Goal: Task Accomplishment & Management: Complete application form

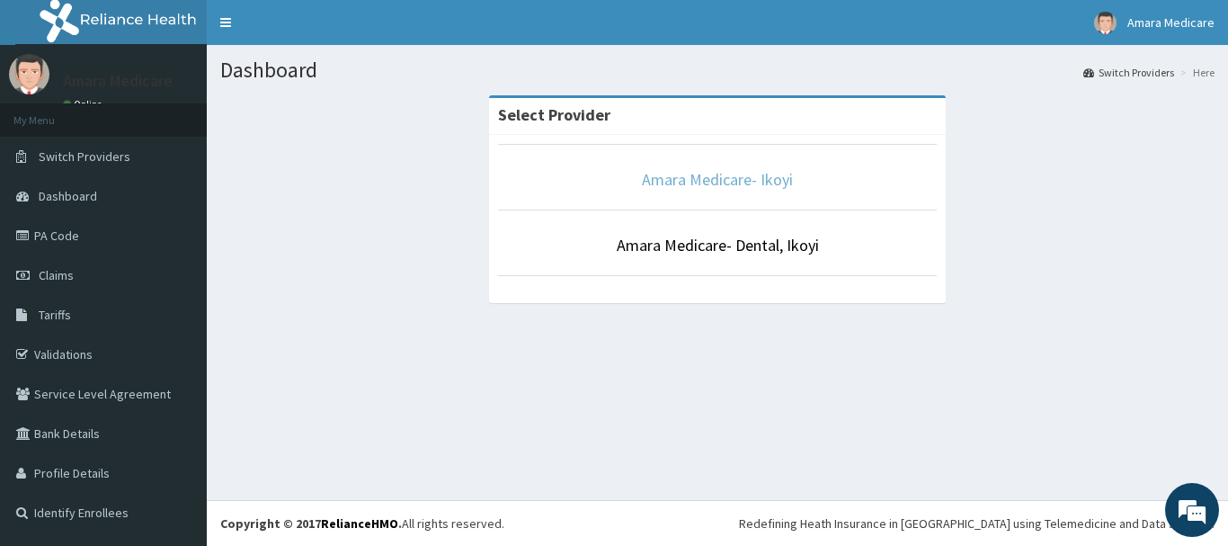
click at [711, 177] on link "Amara Medicare- Ikoyi" at bounding box center [717, 179] width 151 height 21
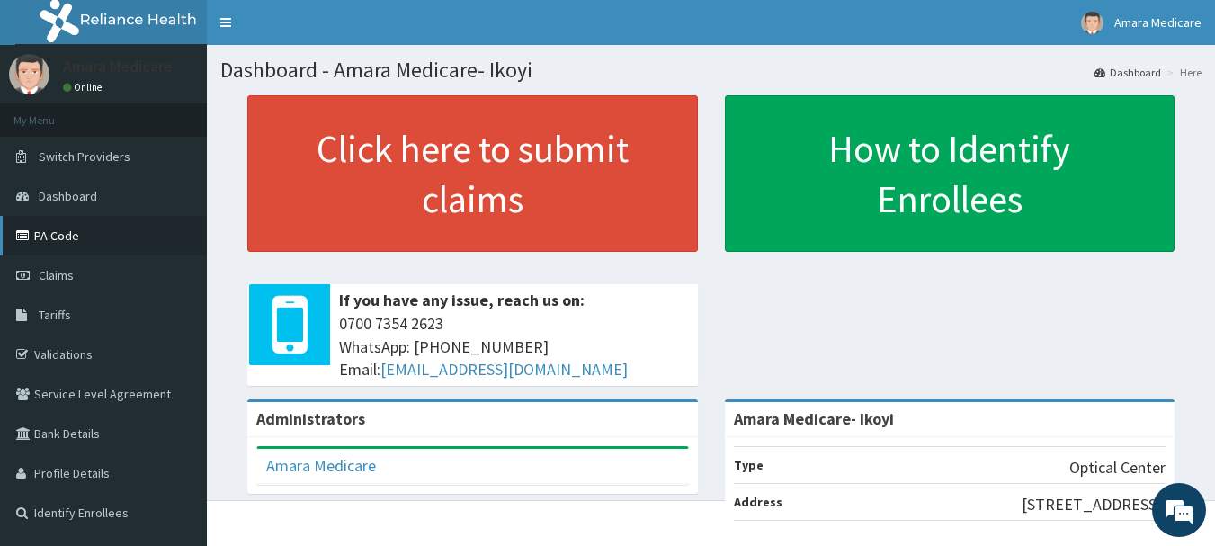
click at [77, 241] on link "PA Code" at bounding box center [103, 236] width 207 height 40
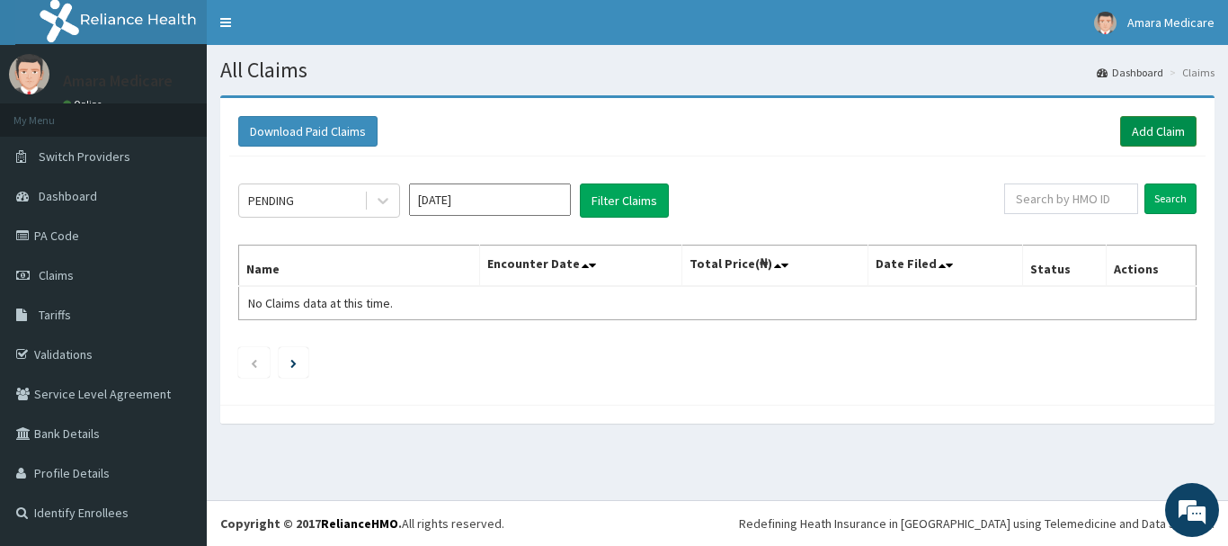
click at [1145, 137] on link "Add Claim" at bounding box center [1158, 131] width 76 height 31
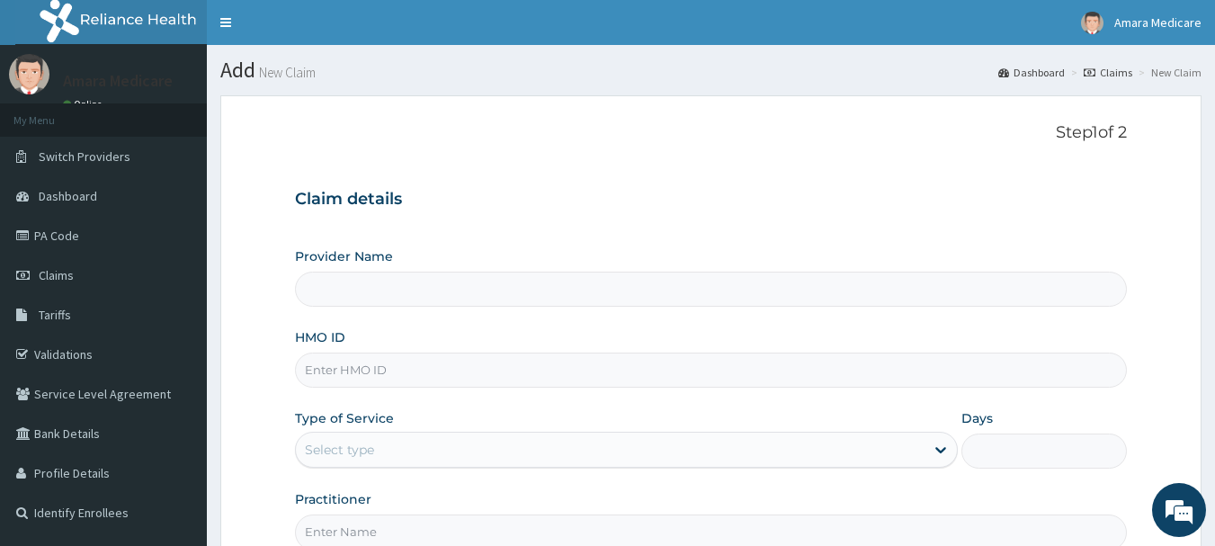
click at [401, 381] on input "HMO ID" at bounding box center [711, 369] width 833 height 35
type input "Amara Medicare- Ikoyi"
type input "TLR/10051/A"
click at [349, 449] on div "Select type" at bounding box center [339, 450] width 69 height 18
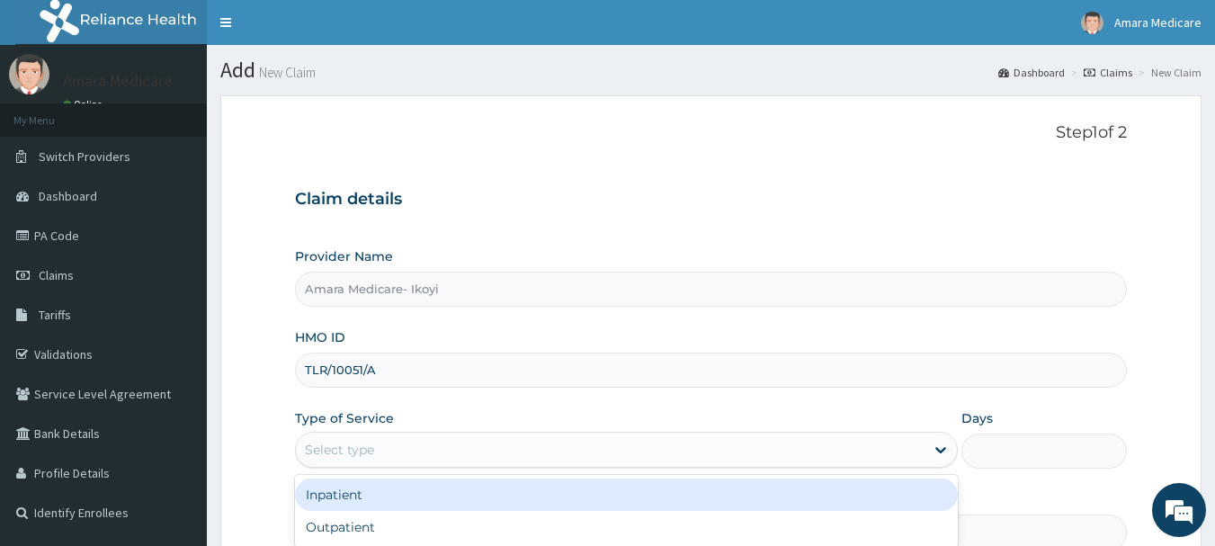
scroll to position [193, 0]
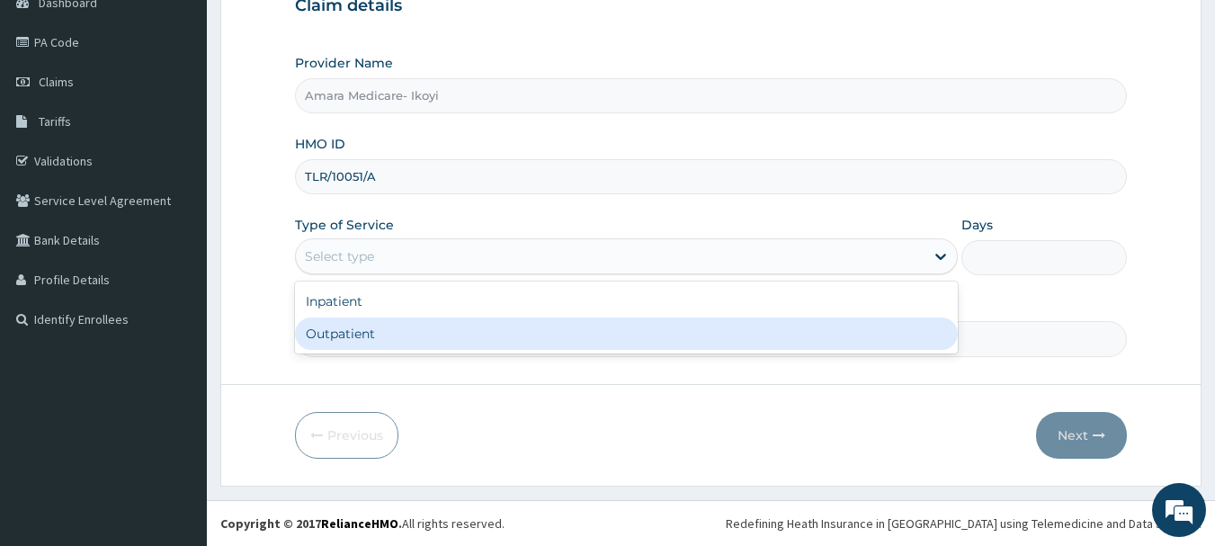
click at [388, 328] on div "Outpatient" at bounding box center [626, 333] width 663 height 32
type input "1"
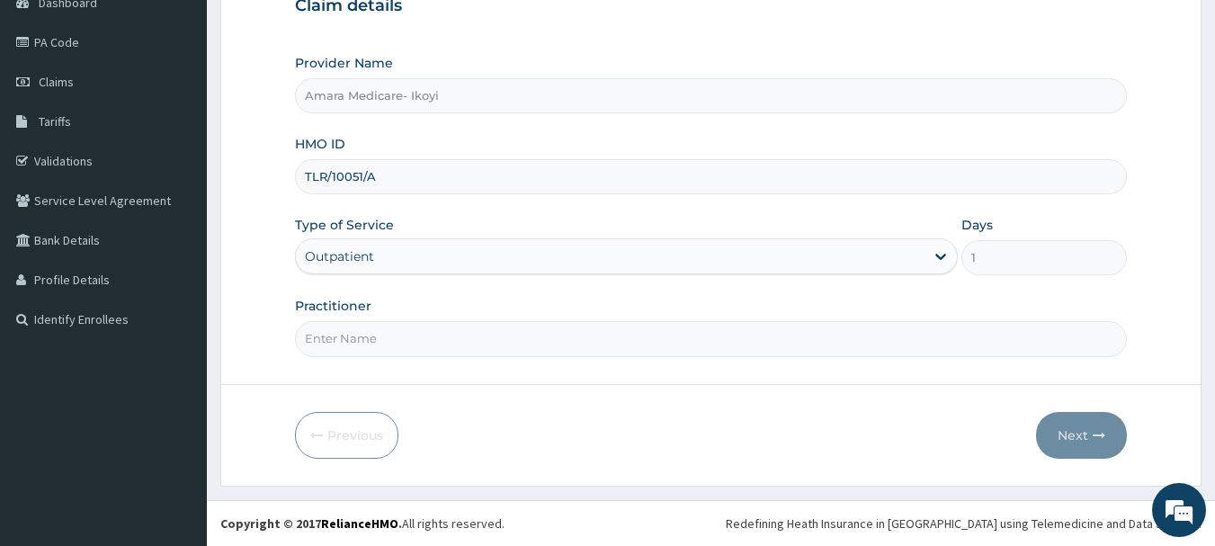
click at [394, 344] on input "Practitioner" at bounding box center [711, 338] width 833 height 35
type input "Dr Odeode"
click at [1073, 441] on button "Next" at bounding box center [1081, 435] width 91 height 47
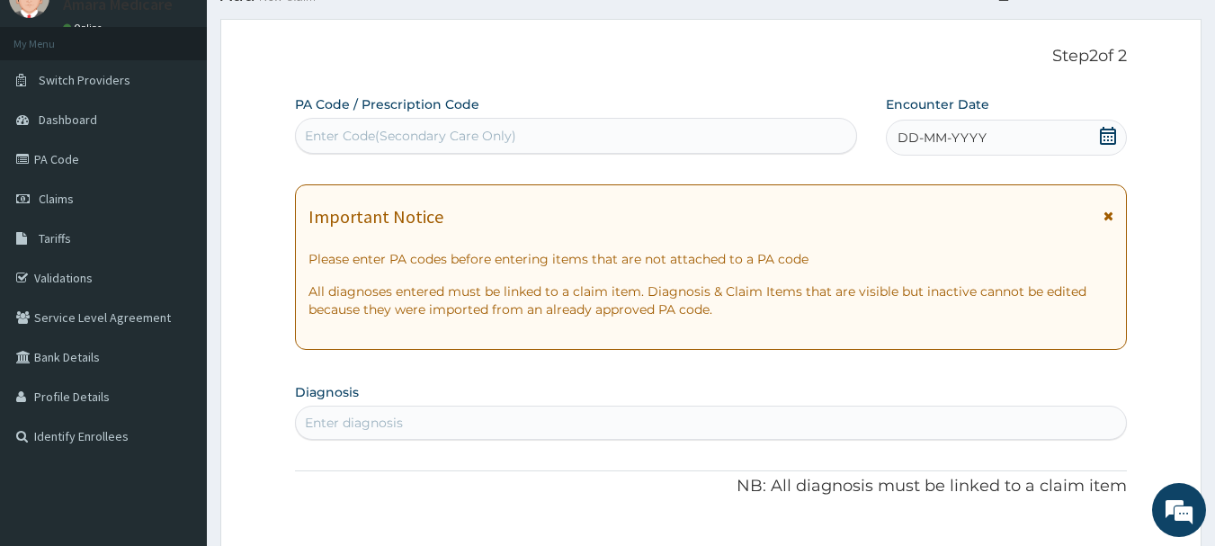
scroll to position [0, 0]
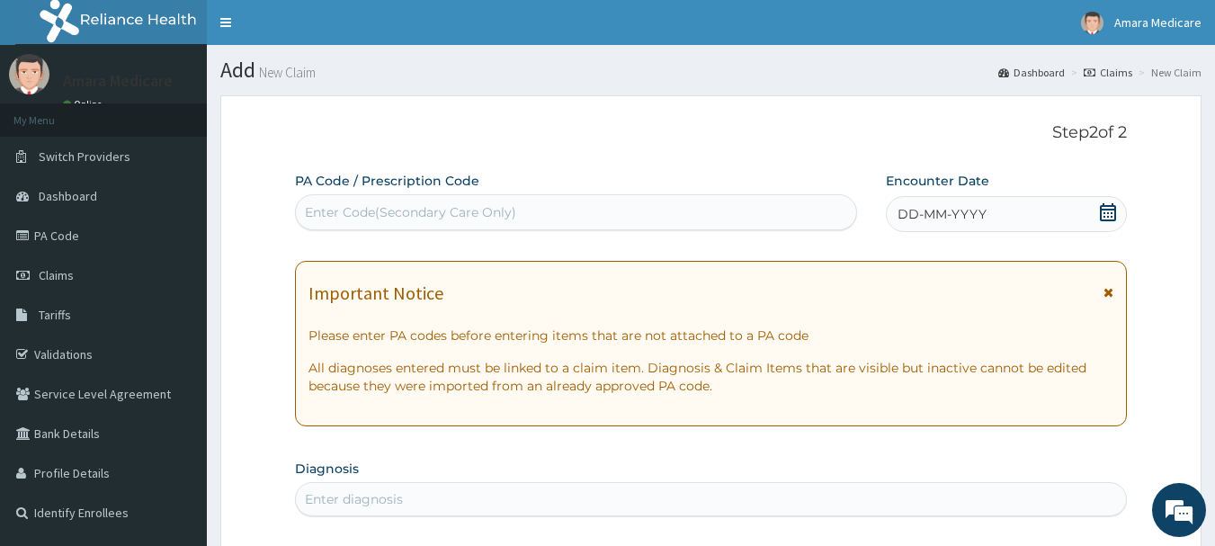
click at [446, 206] on div "Enter Code(Secondary Care Only)" at bounding box center [410, 212] width 211 height 18
paste input "PA/A850A9"
type input "PA/A850A9"
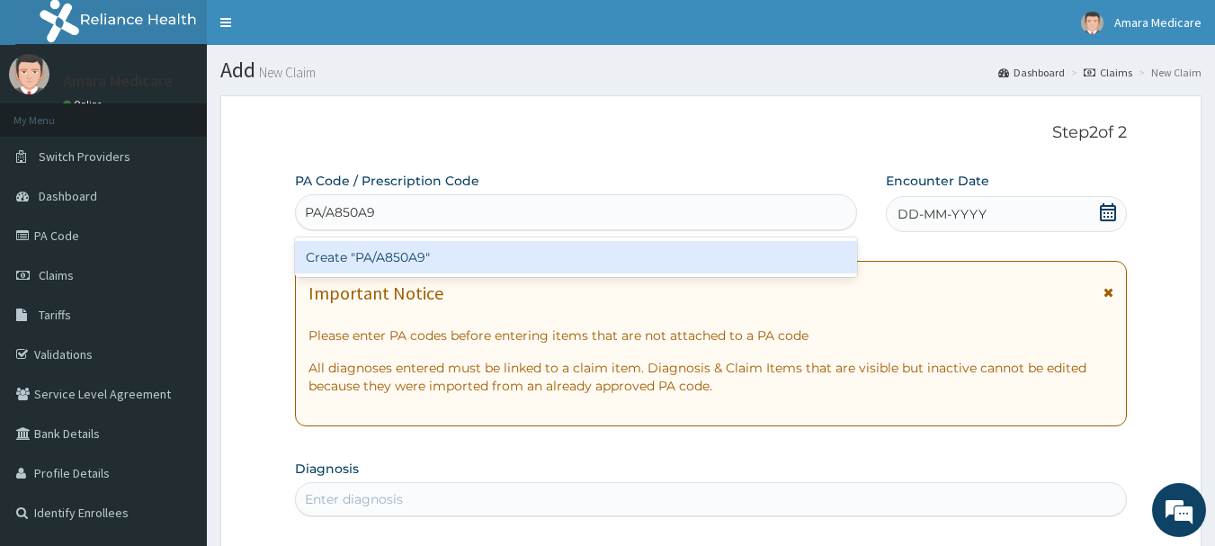
click at [423, 256] on div "Create "PA/A850A9"" at bounding box center [576, 257] width 563 height 32
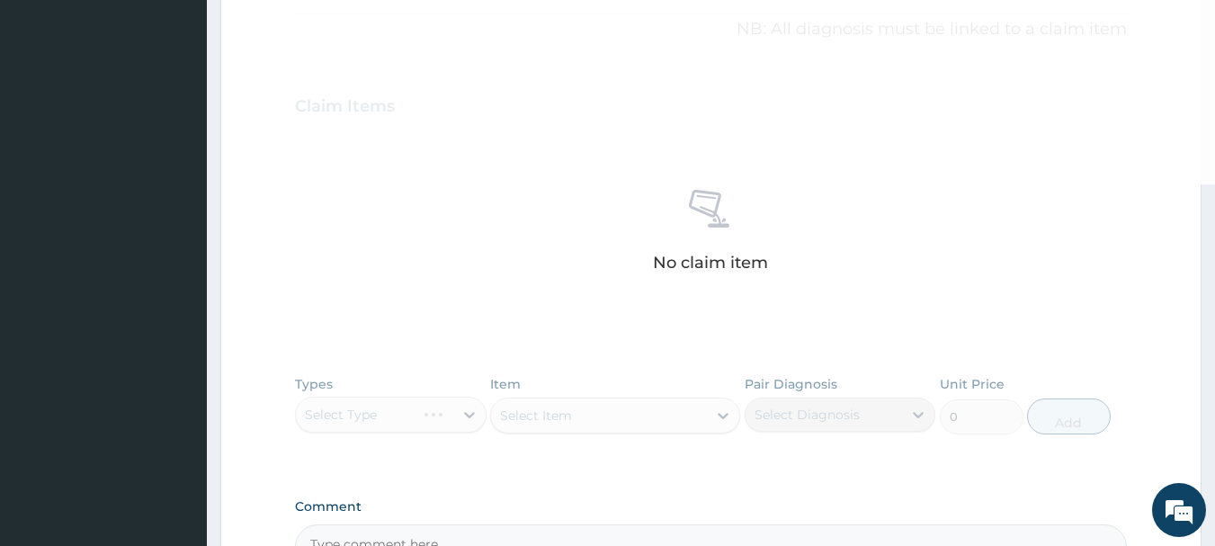
scroll to position [745, 0]
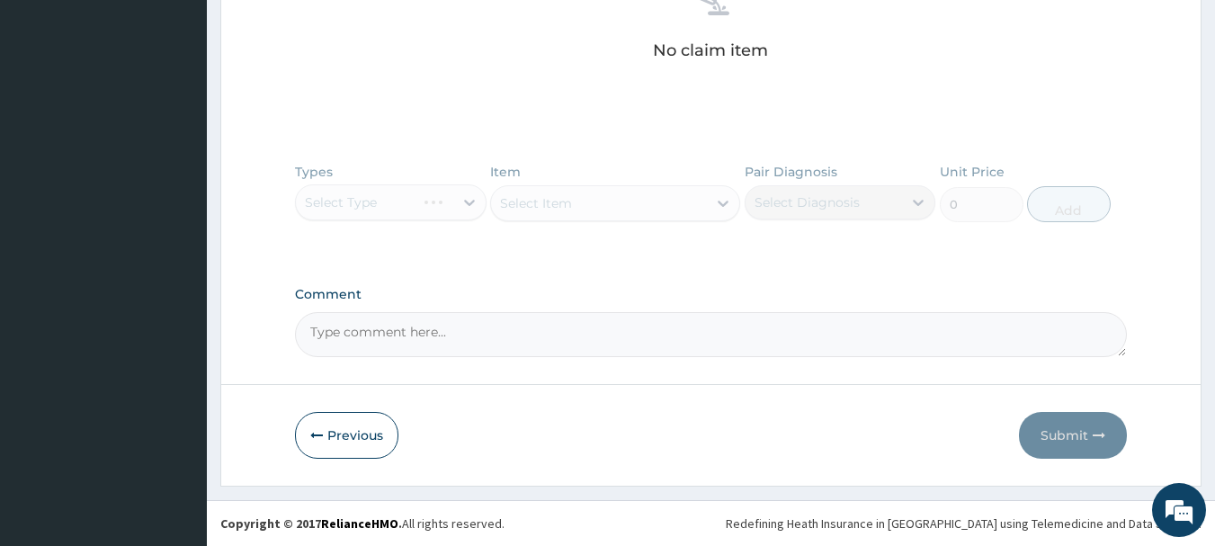
click at [352, 205] on div "Types Select Type Item Select Item Pair Diagnosis Select Diagnosis Unit Price 0…" at bounding box center [711, 206] width 833 height 104
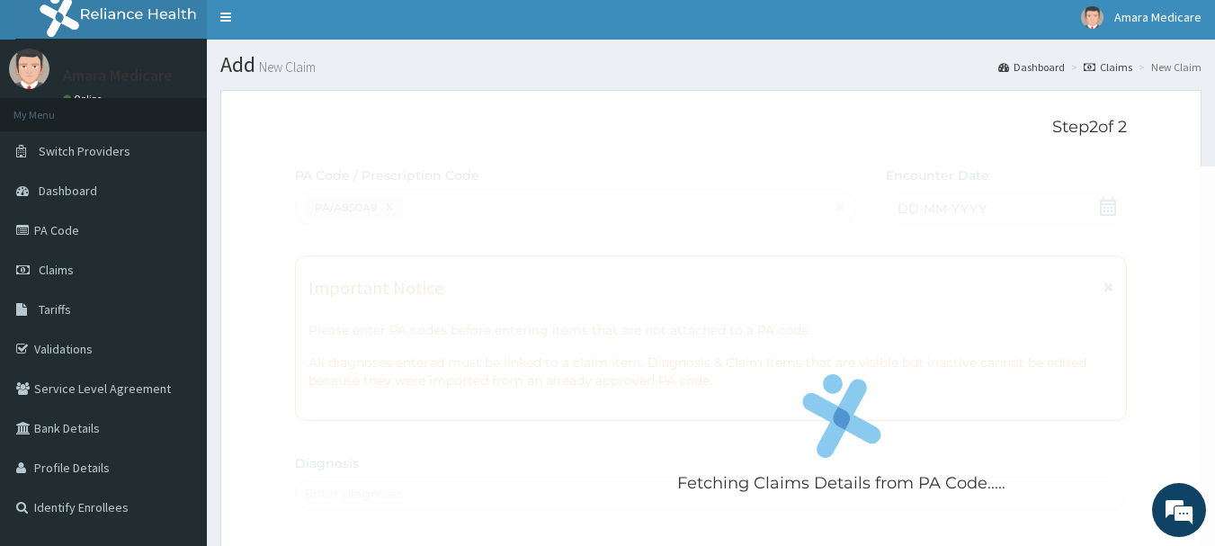
scroll to position [0, 0]
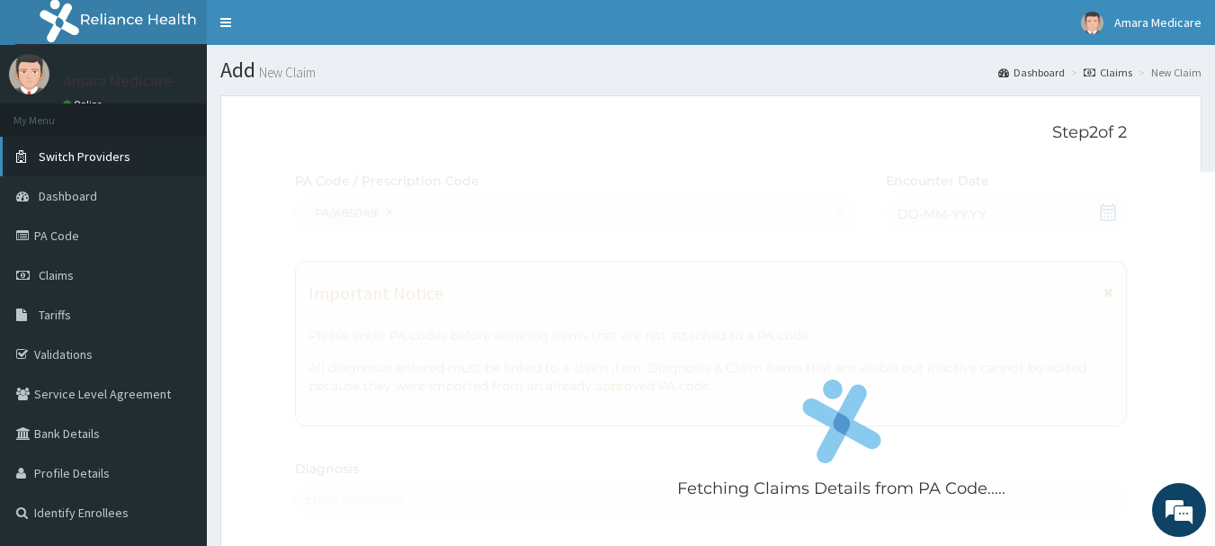
click at [71, 154] on span "Switch Providers" at bounding box center [85, 156] width 92 height 16
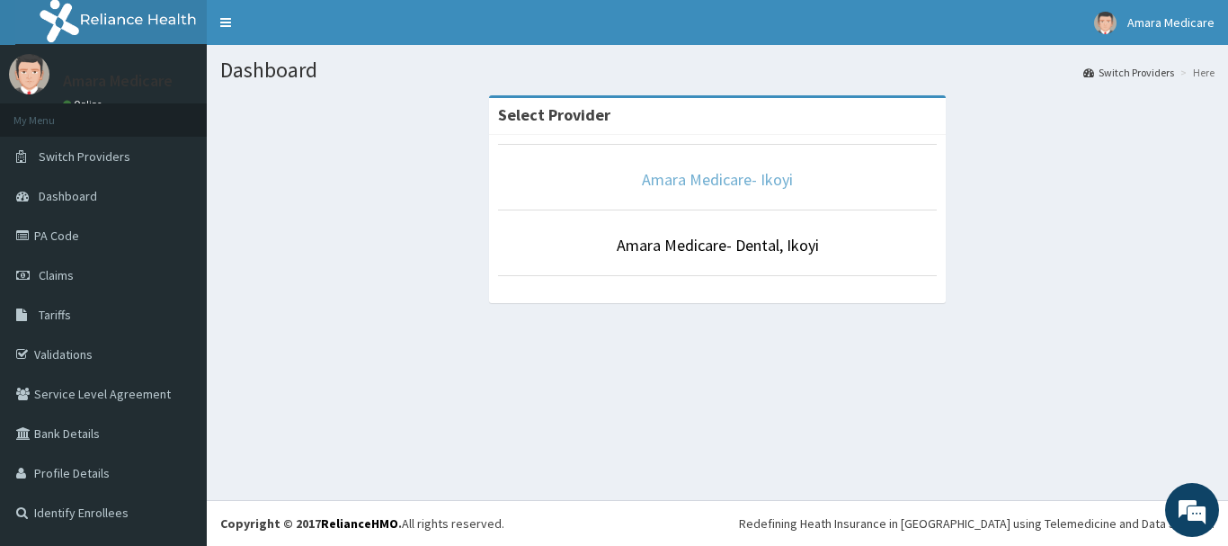
click at [688, 187] on link "Amara Medicare- Ikoyi" at bounding box center [717, 179] width 151 height 21
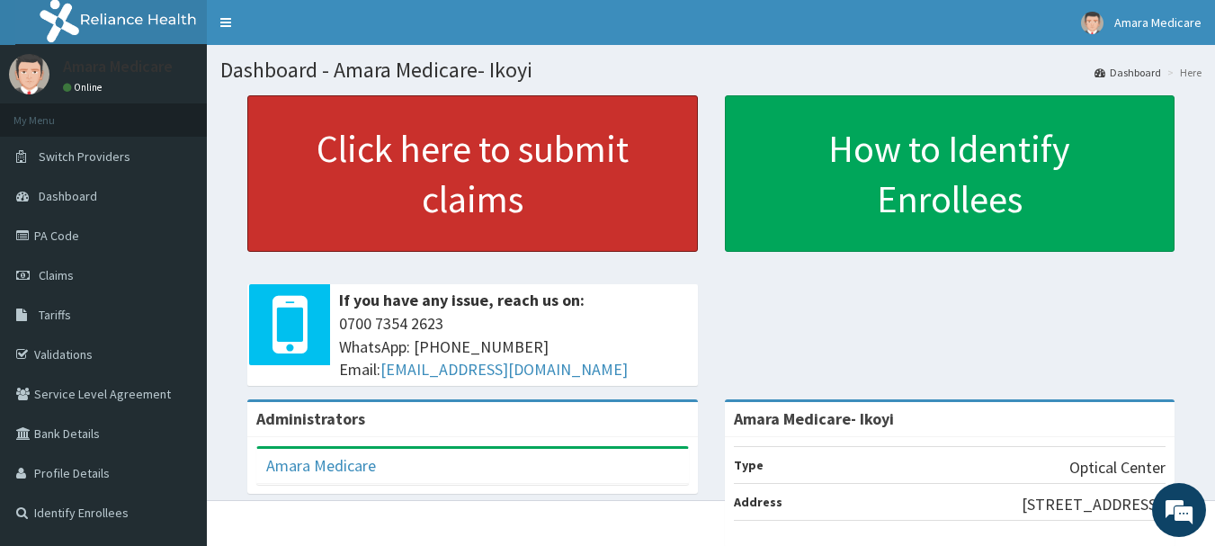
click at [383, 214] on link "Click here to submit claims" at bounding box center [472, 173] width 450 height 156
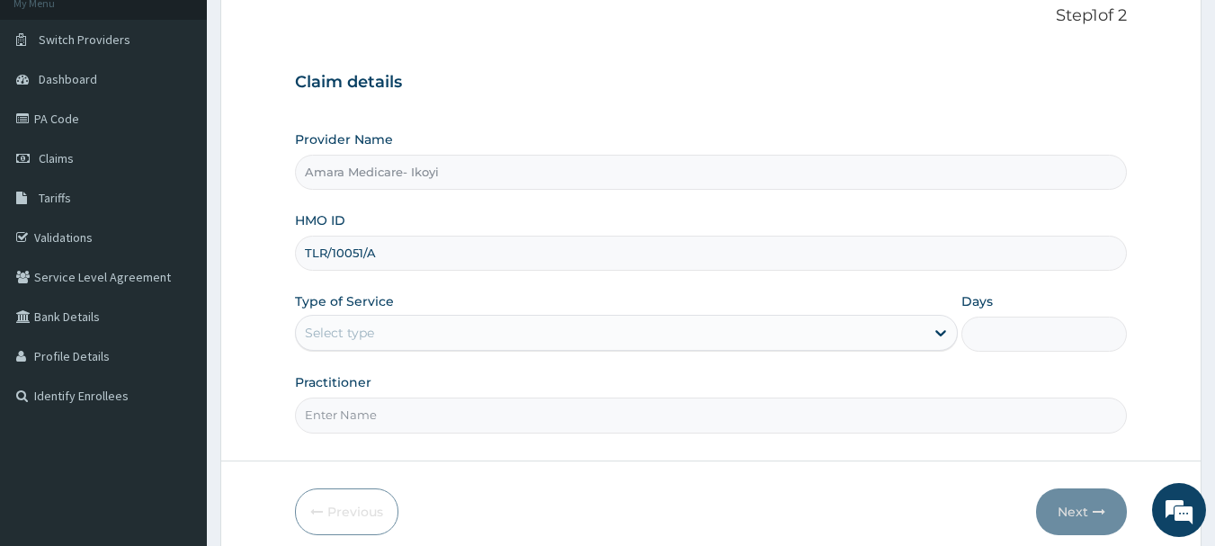
scroll to position [129, 0]
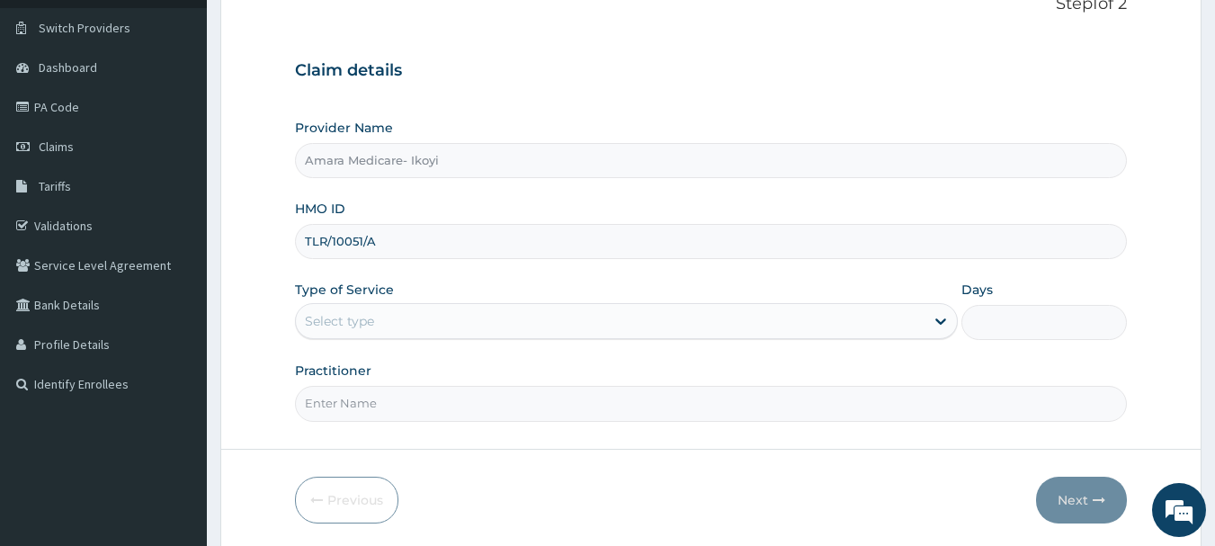
type input "TLR/10051/A"
click at [344, 319] on div "Select type" at bounding box center [339, 321] width 69 height 18
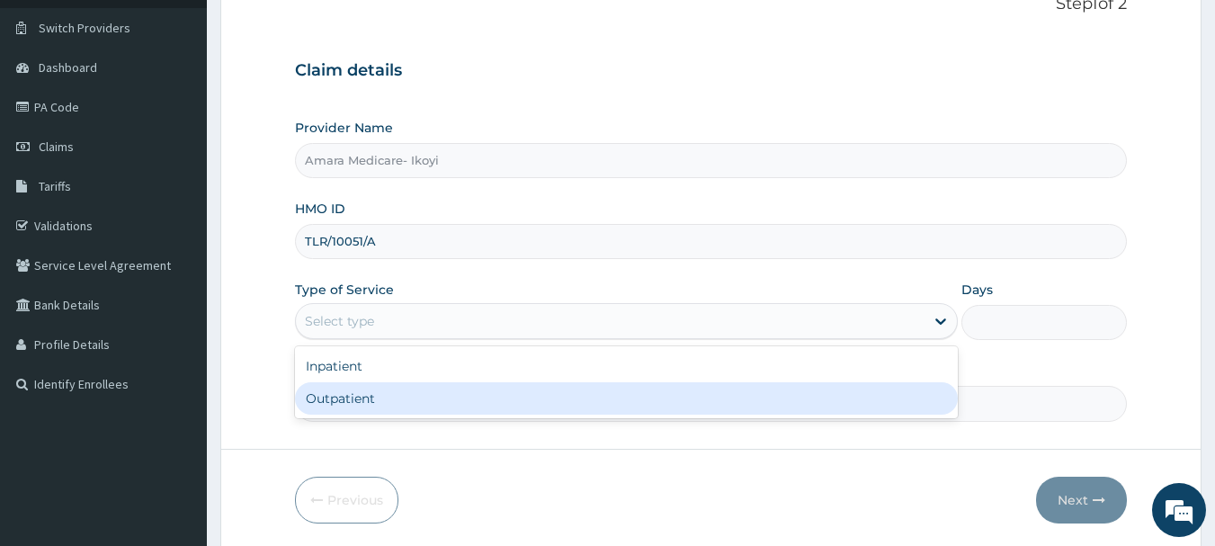
click at [372, 397] on div "Outpatient" at bounding box center [626, 398] width 663 height 32
type input "1"
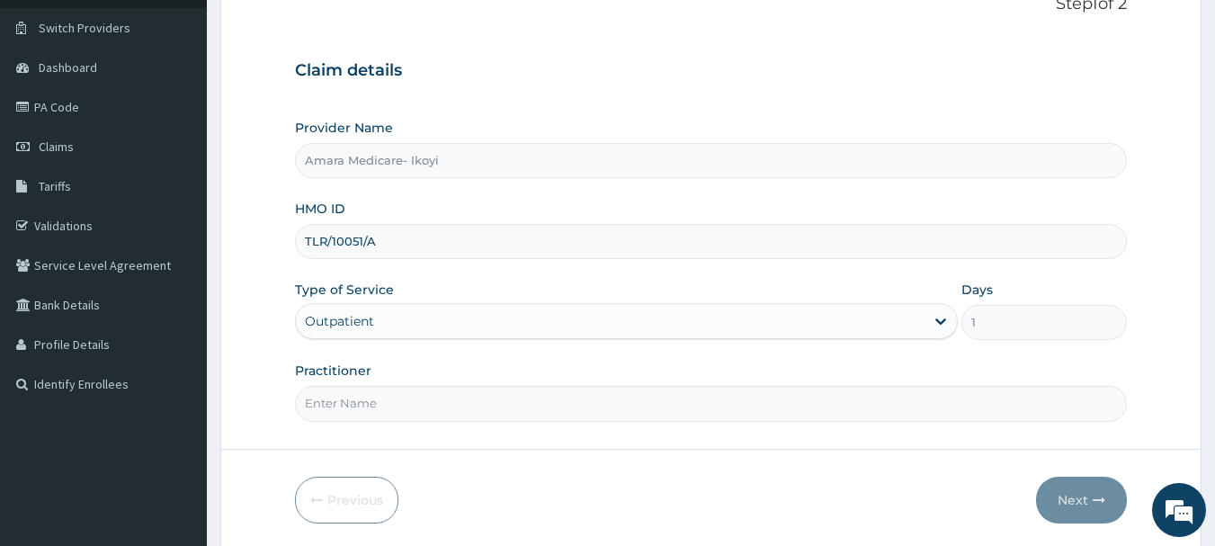
click at [372, 397] on input "Practitioner" at bounding box center [711, 403] width 833 height 35
type input "Dr Odeode"
click at [1068, 506] on button "Next" at bounding box center [1081, 500] width 91 height 47
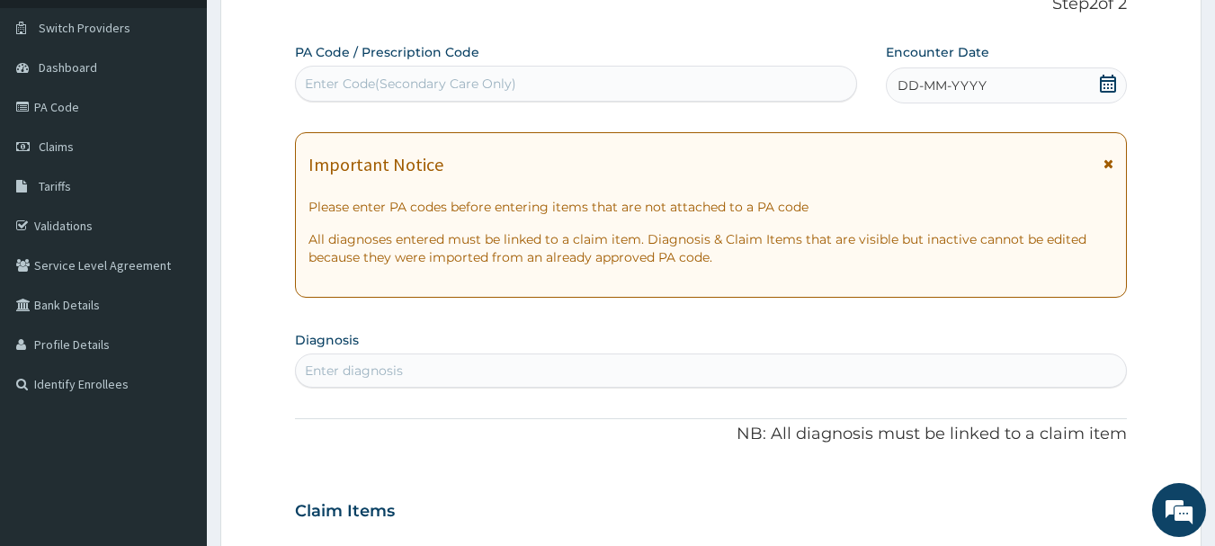
click at [452, 93] on div "Enter Code(Secondary Care Only)" at bounding box center [410, 84] width 211 height 18
paste input "PA/A850A9"
type input "PA/A850A9"
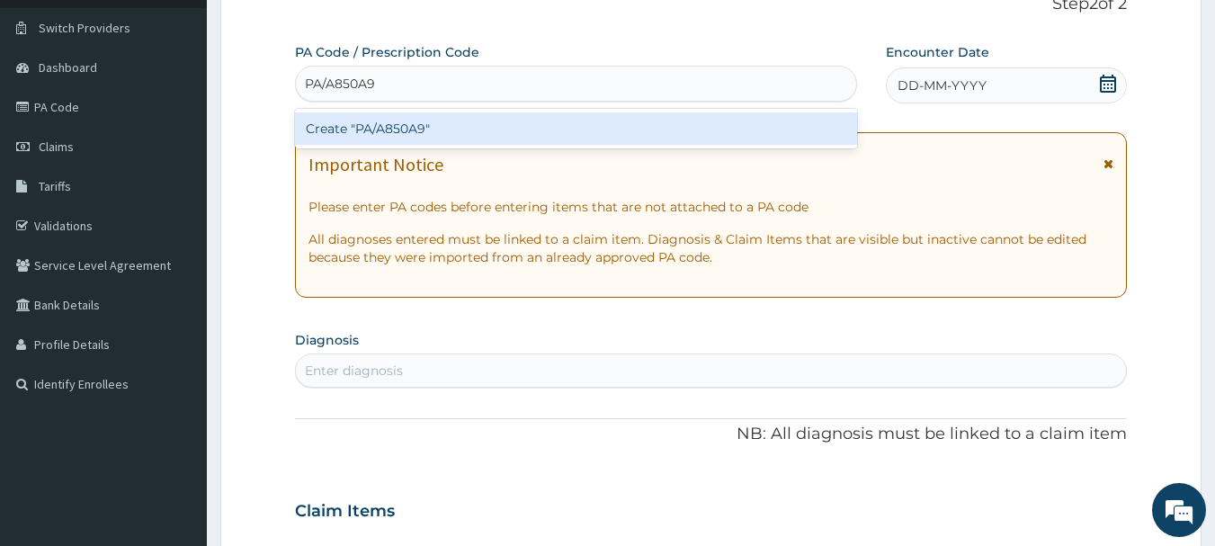
click at [364, 126] on div "Create "PA/A850A9"" at bounding box center [576, 128] width 563 height 32
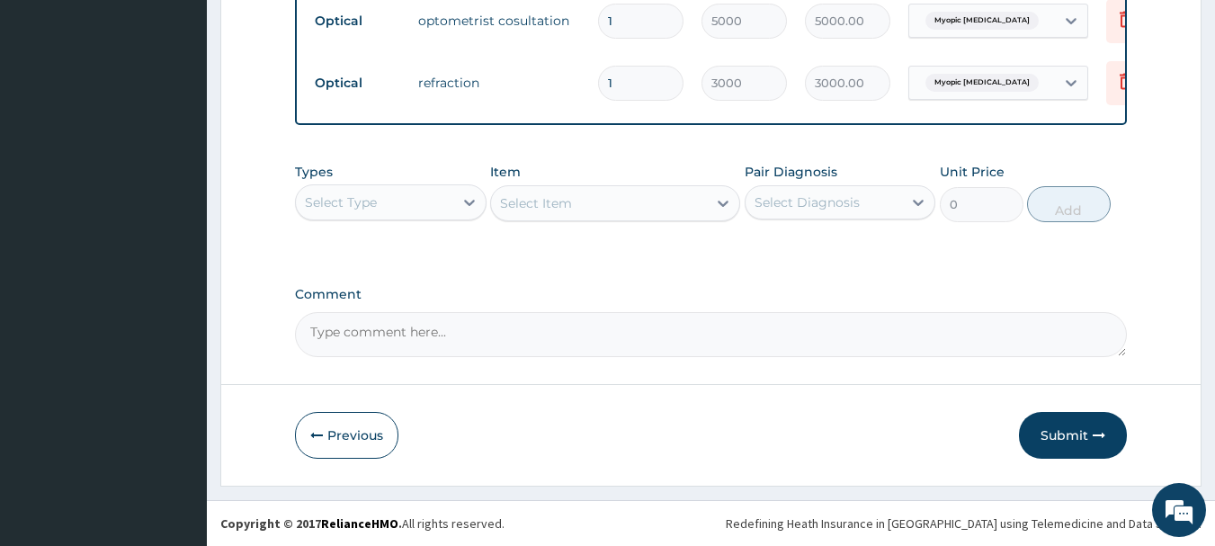
scroll to position [1051, 0]
click at [399, 334] on textarea "Comment" at bounding box center [711, 334] width 833 height 45
type textarea "Lens at N30,000"
click at [1073, 416] on button "Submit" at bounding box center [1073, 435] width 108 height 47
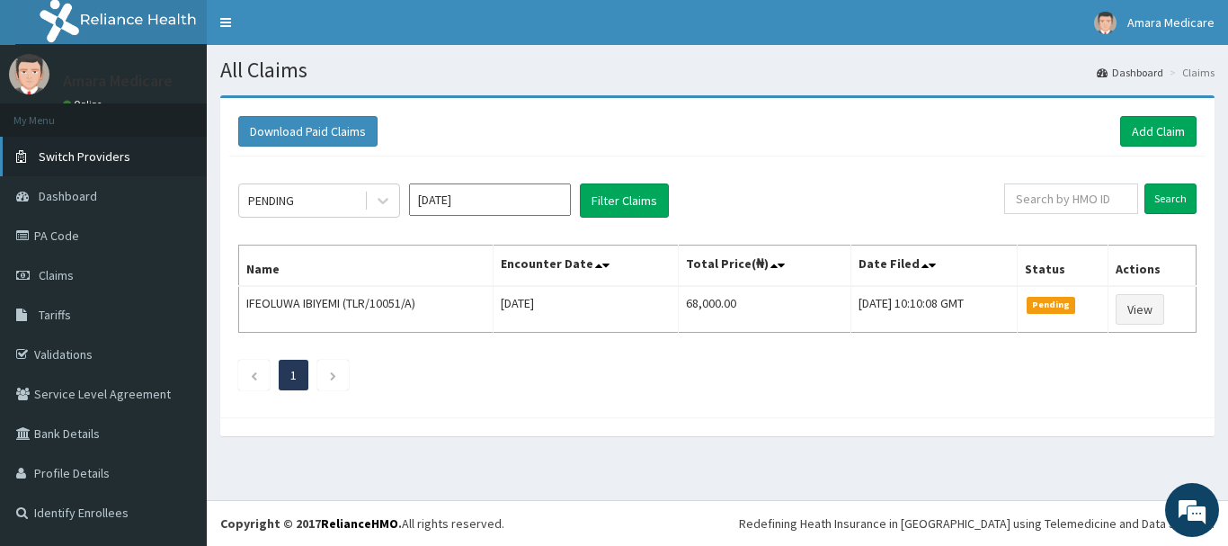
click at [71, 155] on span "Switch Providers" at bounding box center [85, 156] width 92 height 16
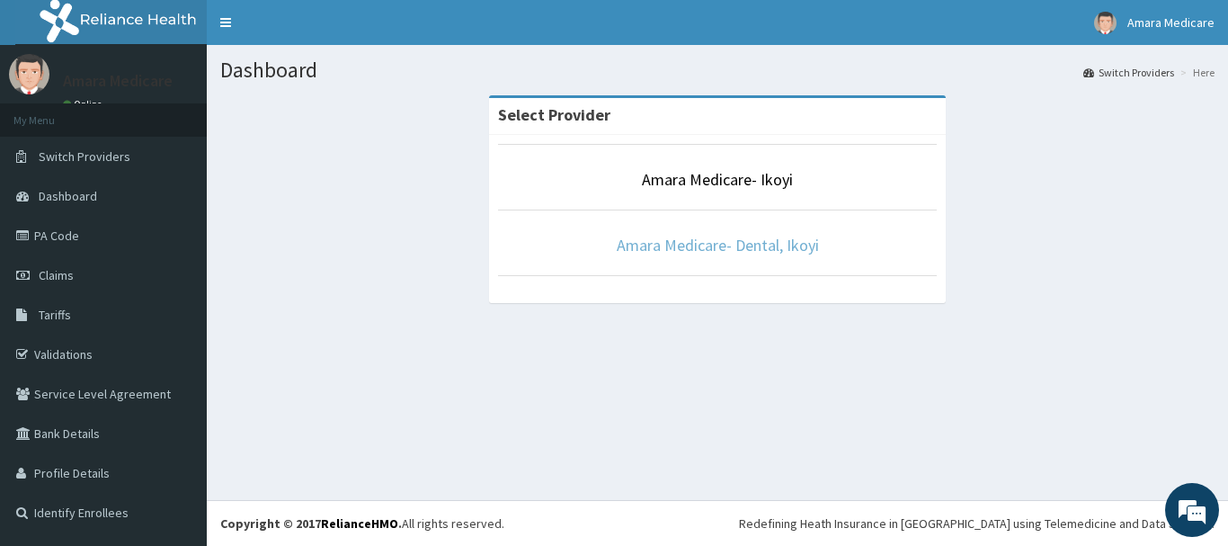
click at [707, 242] on link "Amara Medicare- Dental, Ikoyi" at bounding box center [718, 245] width 202 height 21
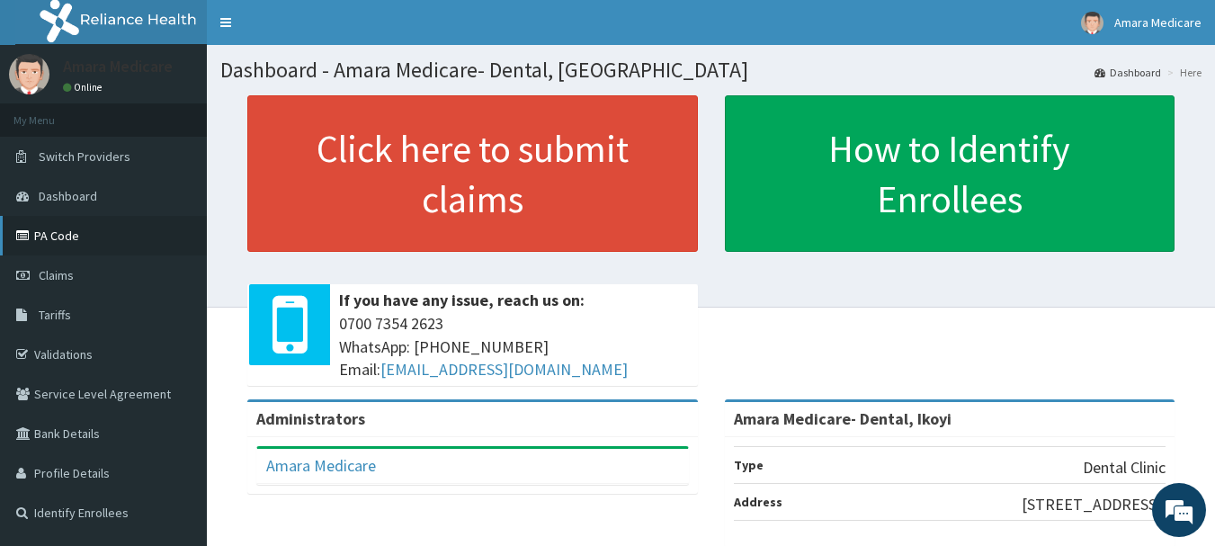
click at [62, 230] on link "PA Code" at bounding box center [103, 236] width 207 height 40
